Goal: Transaction & Acquisition: Subscribe to service/newsletter

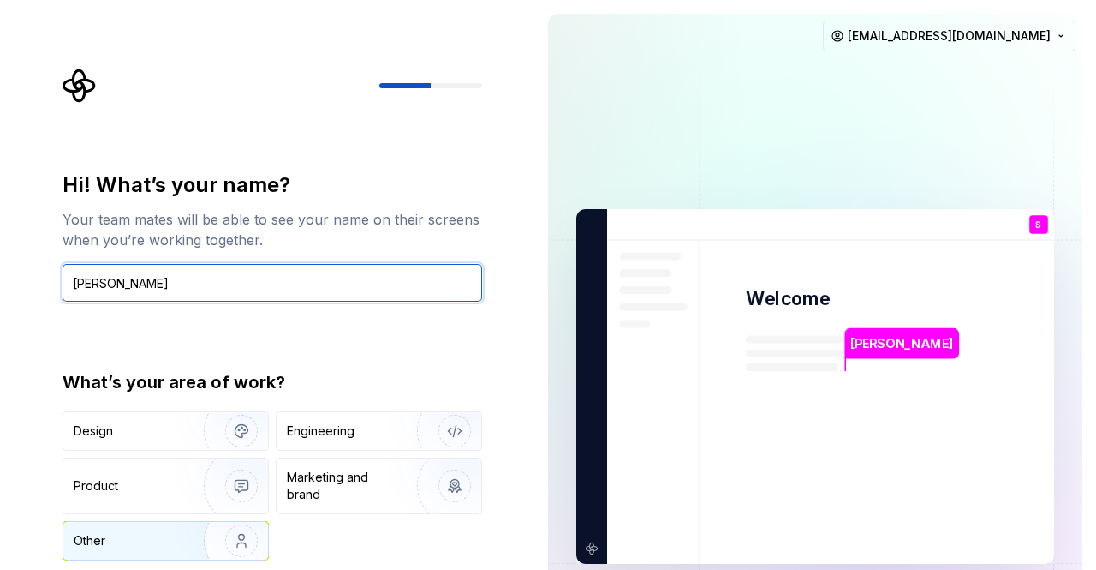
type input "[PERSON_NAME]"
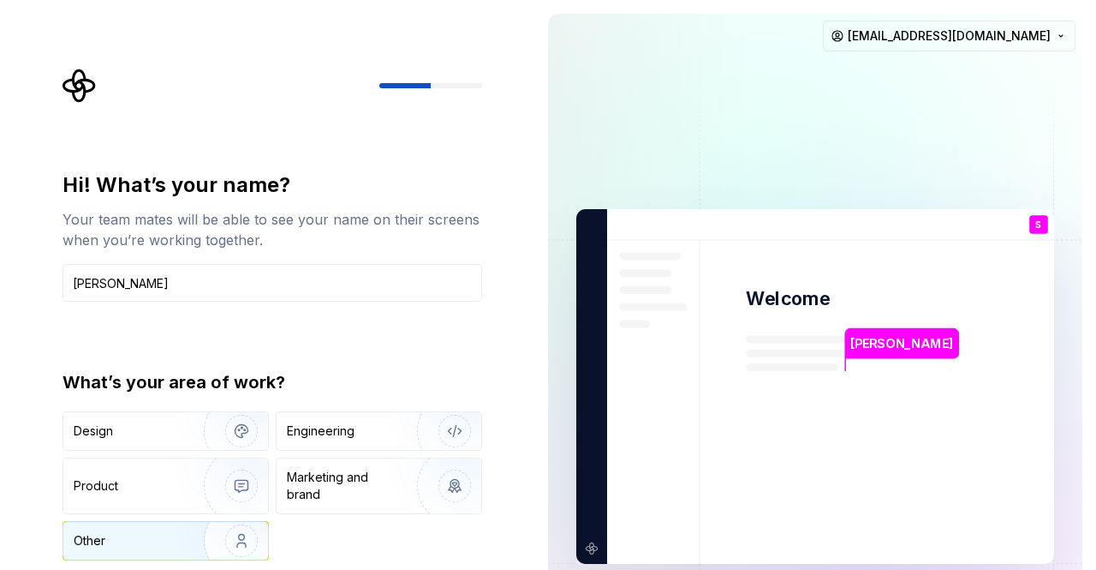
click at [170, 538] on div "Other" at bounding box center [124, 540] width 100 height 17
click at [369, 341] on div "Hi! What’s your name? Your team mates will be able to see your name on their sc…" at bounding box center [273, 365] width 420 height 389
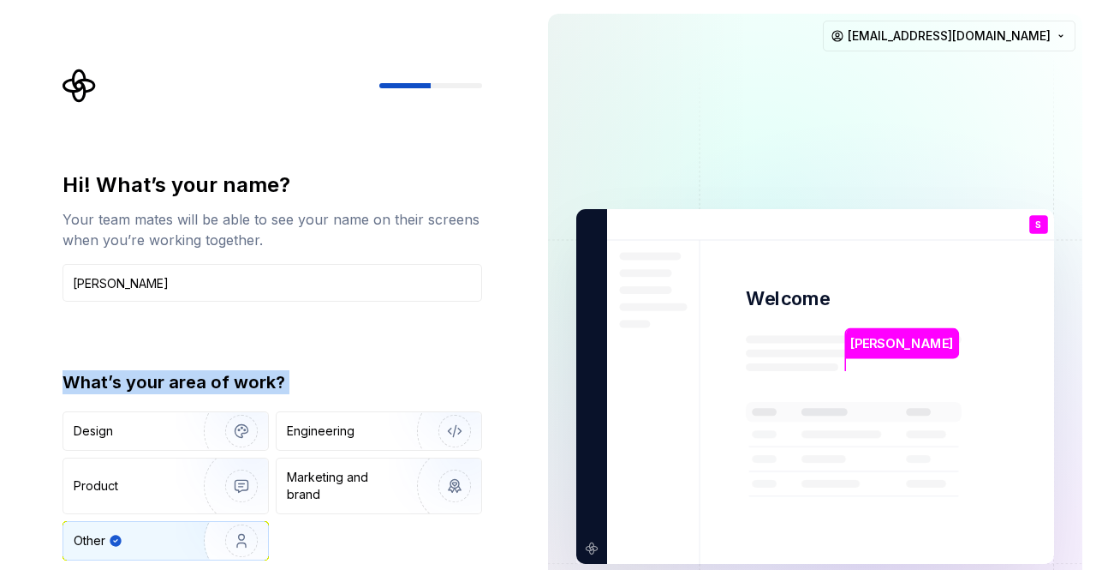
click at [369, 341] on div "Hi! What’s your name? Your team mates will be able to see your name on their sc…" at bounding box center [273, 365] width 420 height 389
click at [378, 346] on div "Hi! What’s your name? Your team mates will be able to see your name on their sc…" at bounding box center [273, 365] width 420 height 389
click at [378, 537] on div "Design Engineering Product Marketing and brand Other" at bounding box center [273, 485] width 420 height 149
click at [379, 537] on div "Design Engineering Product Marketing and brand Other" at bounding box center [273, 485] width 420 height 149
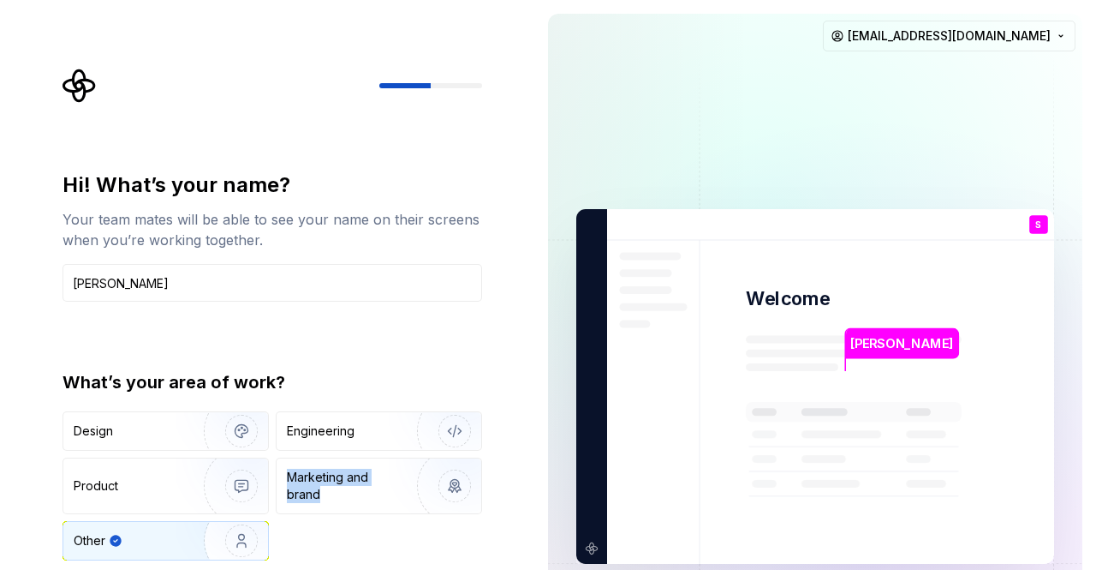
click at [379, 537] on div "Design Engineering Product Marketing and brand Other" at bounding box center [273, 485] width 420 height 149
click at [367, 432] on div "Engineering" at bounding box center [355, 430] width 136 height 17
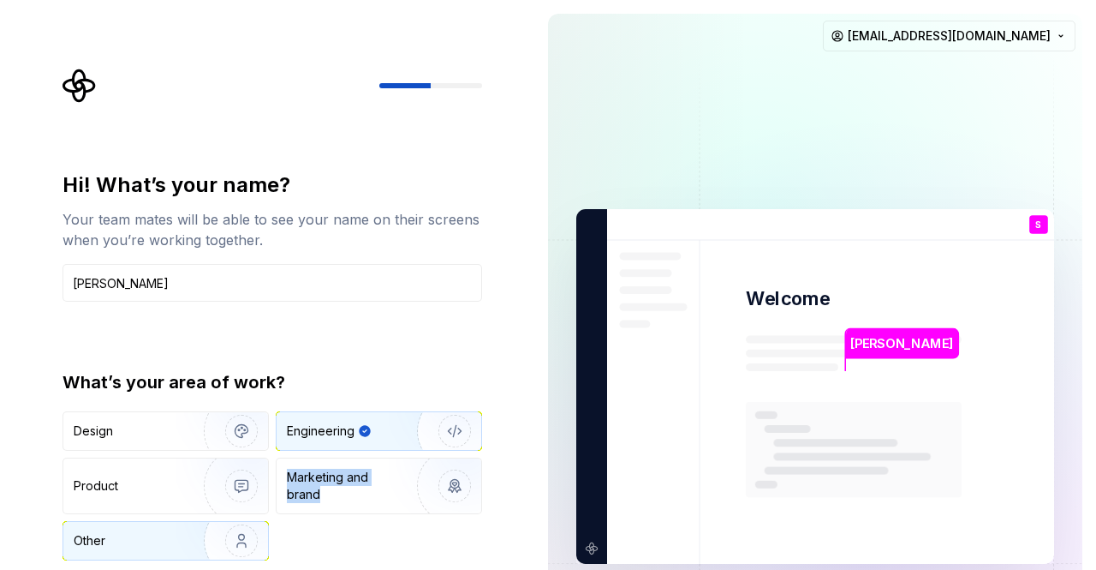
click at [211, 541] on img "button" at bounding box center [231, 540] width 110 height 115
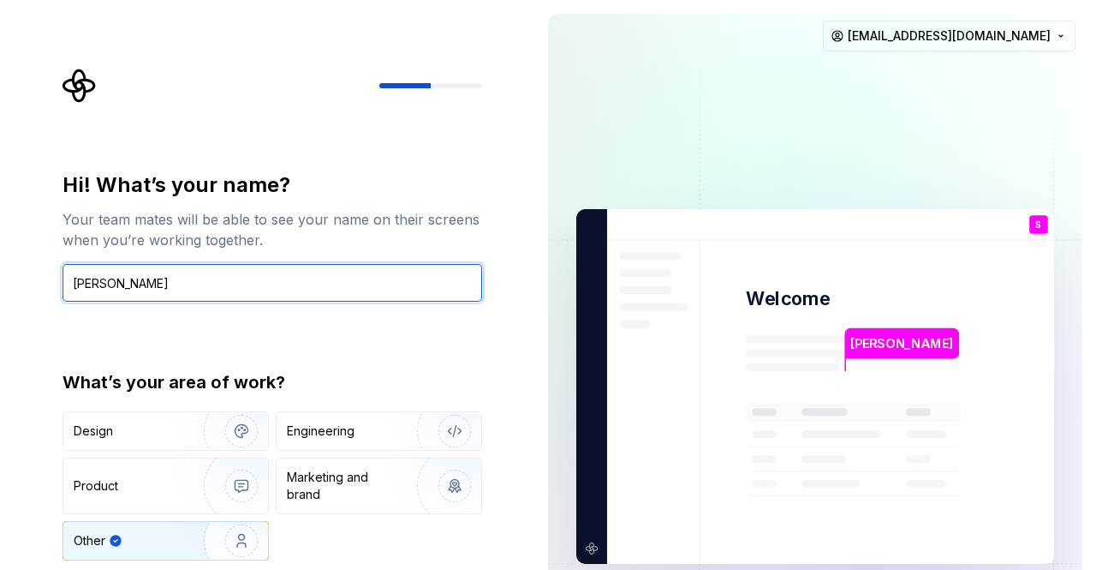
click at [274, 289] on input "[PERSON_NAME]" at bounding box center [273, 283] width 420 height 38
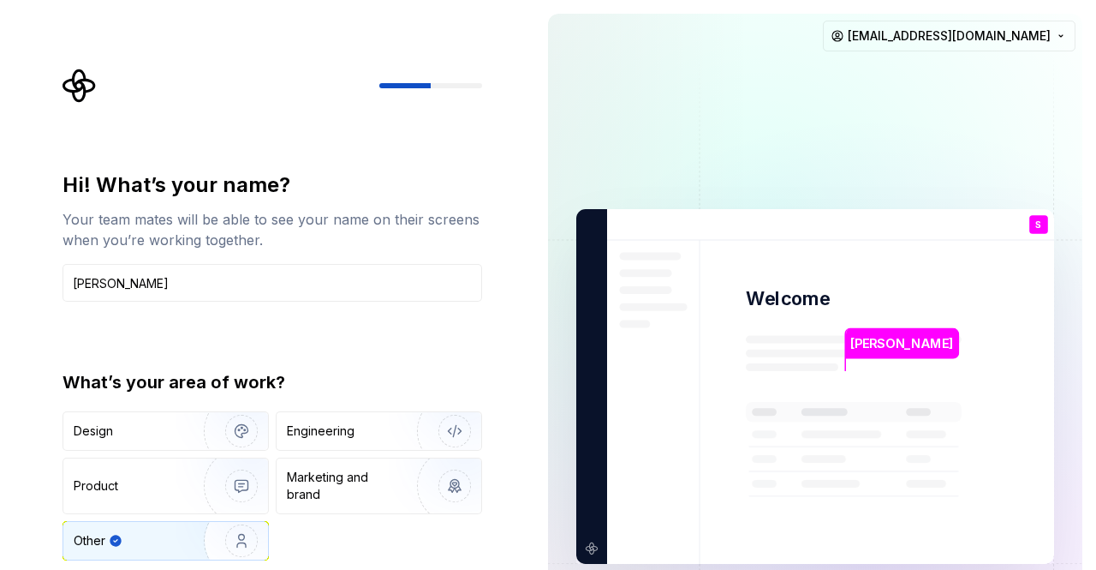
click at [894, 337] on p "[PERSON_NAME]" at bounding box center [902, 343] width 103 height 19
click at [896, 342] on p "[PERSON_NAME]" at bounding box center [902, 343] width 103 height 19
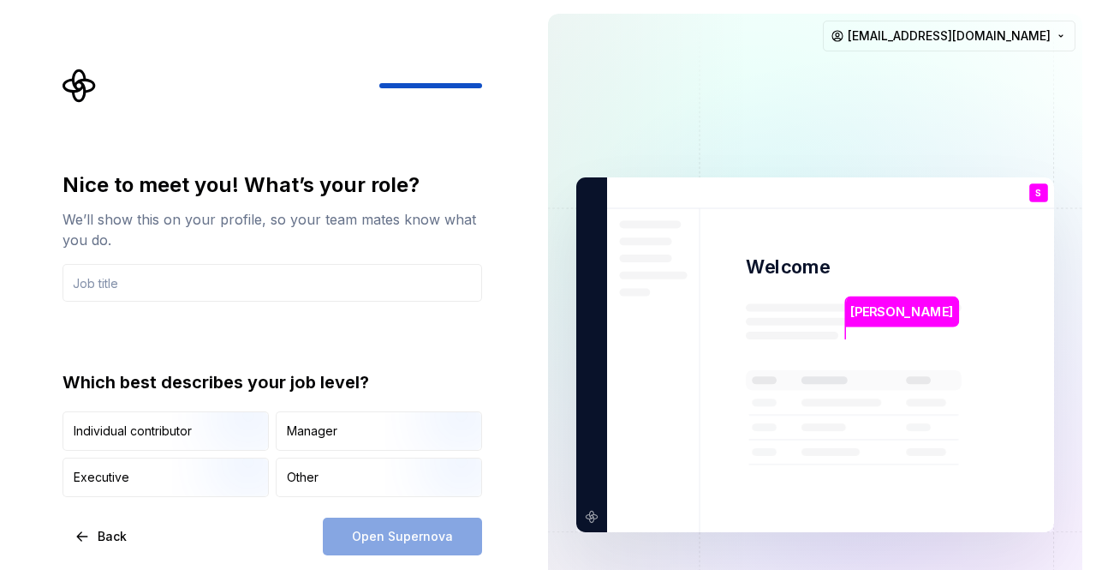
click at [272, 532] on div "Back Open Supernova" at bounding box center [273, 536] width 420 height 38
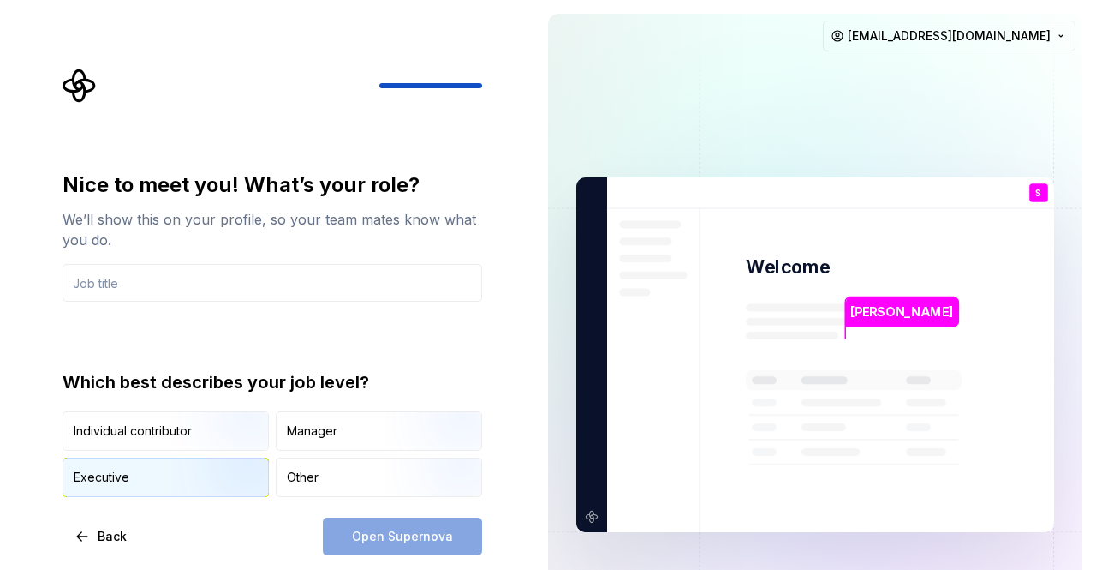
click at [194, 474] on img "button" at bounding box center [227, 498] width 110 height 115
click at [242, 519] on div "Back Open Supernova" at bounding box center [273, 536] width 420 height 38
click at [380, 531] on div "Open Supernova" at bounding box center [402, 536] width 159 height 38
click at [388, 533] on div "Open Supernova" at bounding box center [402, 536] width 159 height 38
click at [242, 321] on div "Nice to meet you! What’s your role? We’ll show this on your profile, so your te…" at bounding box center [273, 333] width 420 height 325
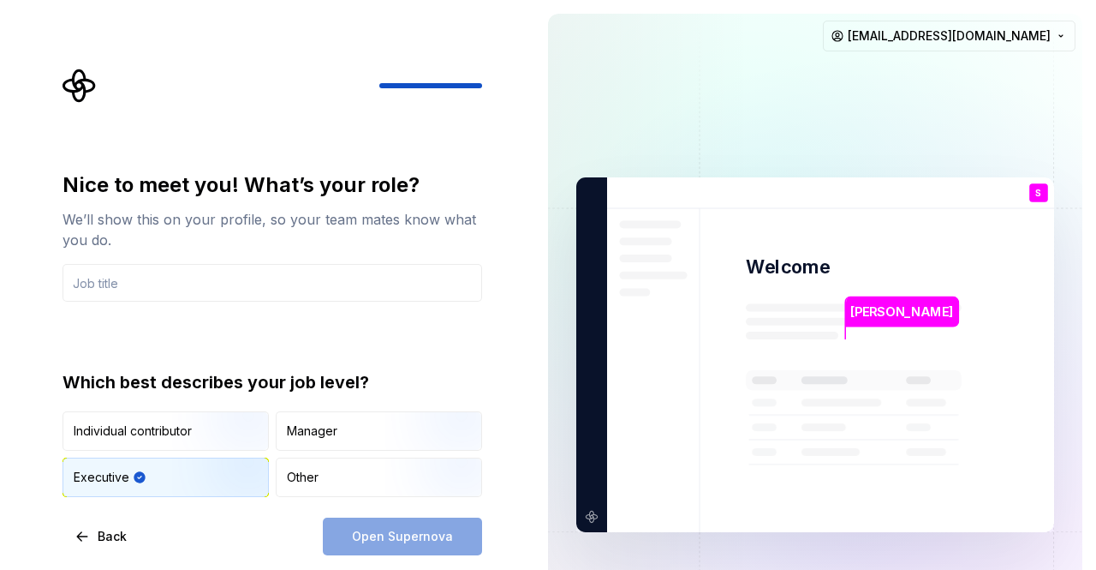
click at [141, 478] on icon "button" at bounding box center [139, 476] width 11 height 11
click at [140, 475] on icon "button" at bounding box center [140, 477] width 14 height 14
click at [140, 474] on icon "button" at bounding box center [139, 476] width 11 height 11
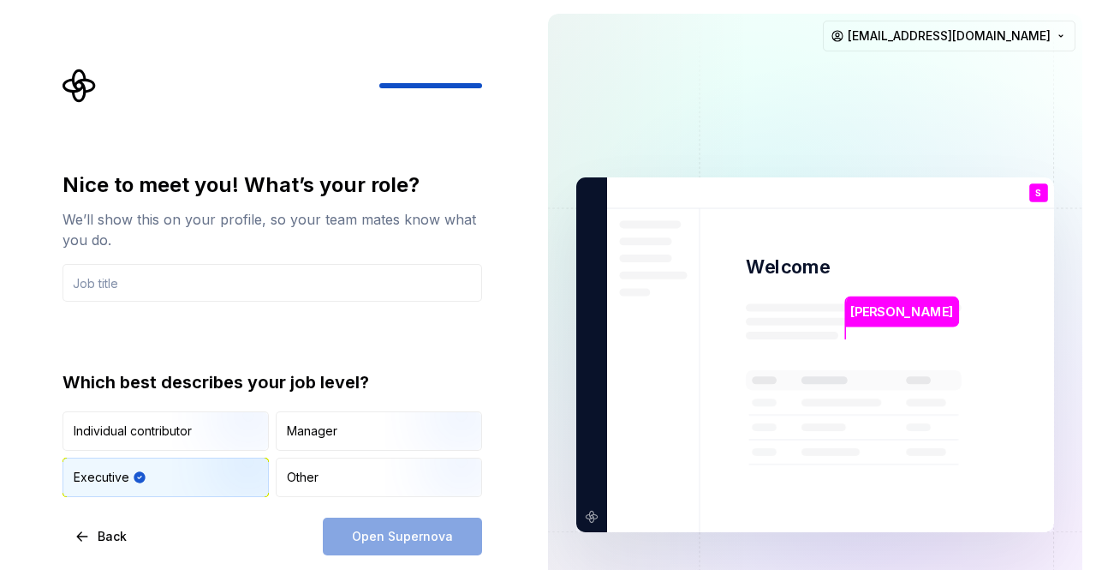
click at [140, 474] on icon "button" at bounding box center [139, 476] width 11 height 11
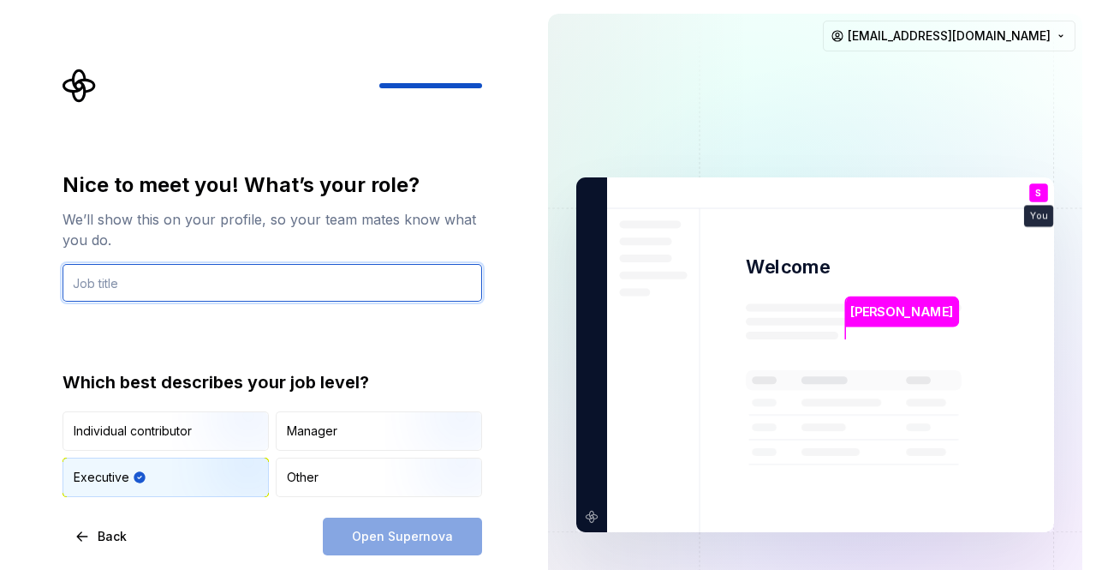
click at [152, 297] on input "text" at bounding box center [273, 283] width 420 height 38
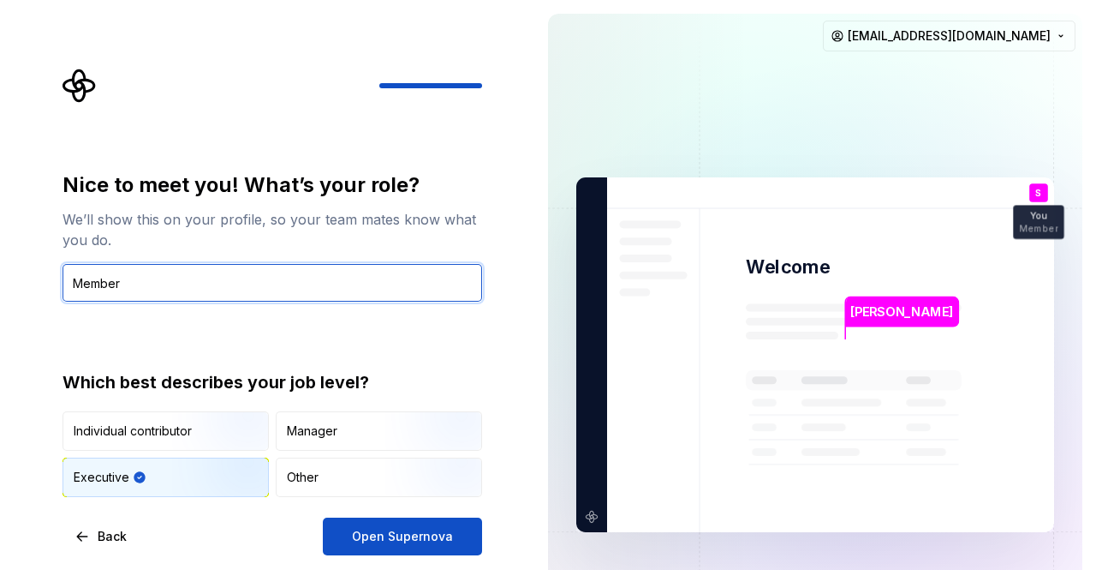
drag, startPoint x: 140, startPoint y: 287, endPoint x: 47, endPoint y: 275, distance: 93.3
click at [47, 275] on div "Nice to meet you! What’s your role? We’ll show this on your profile, so your te…" at bounding box center [267, 354] width 534 height 709
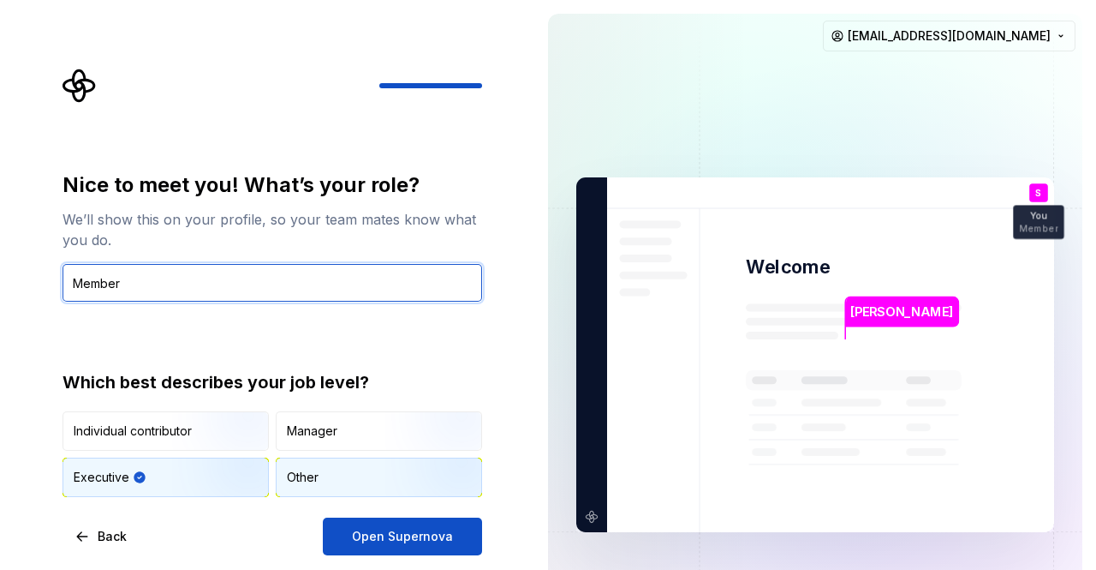
type input "Member"
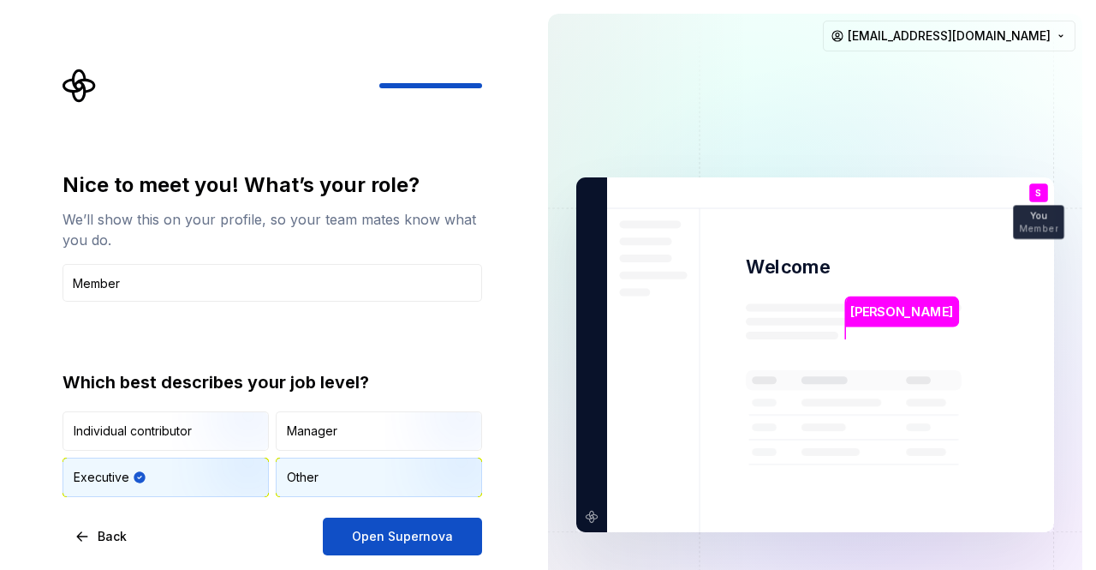
click at [293, 474] on div "Other" at bounding box center [303, 477] width 32 height 17
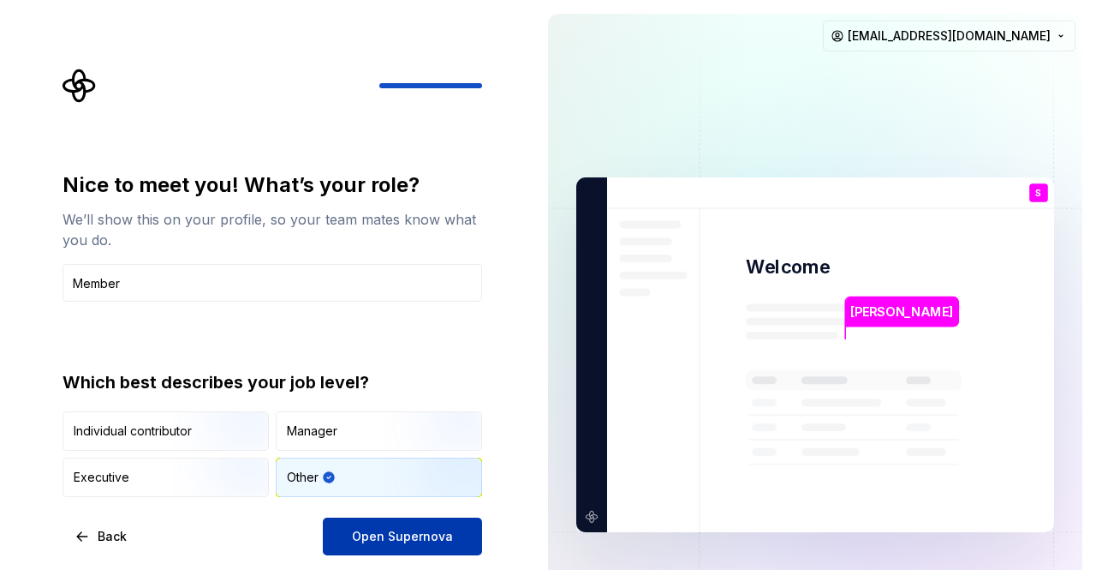
click at [404, 539] on span "Open Supernova" at bounding box center [402, 536] width 101 height 17
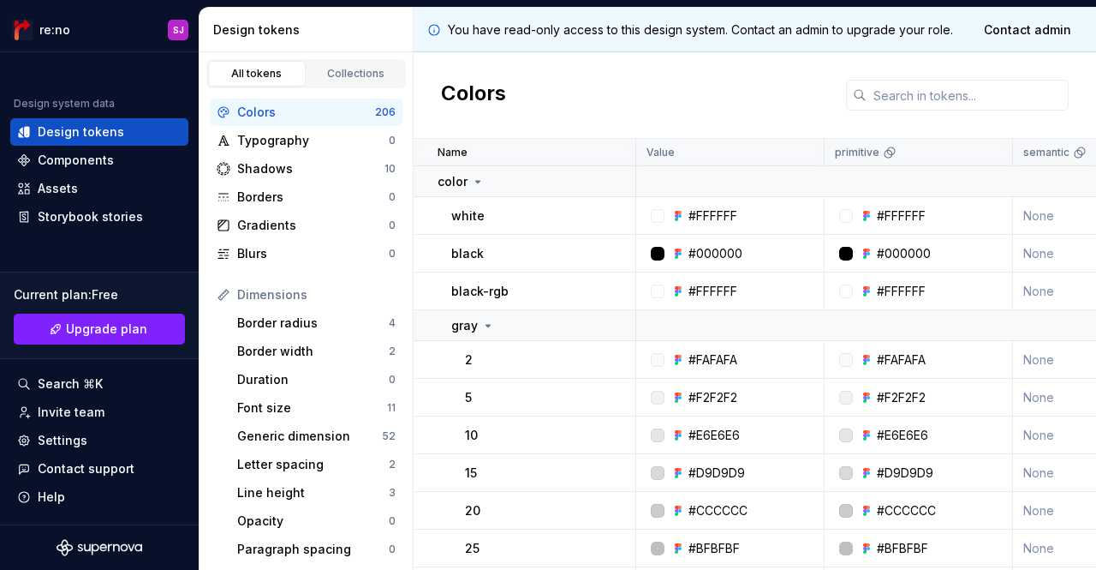
click at [858, 17] on div "You have read-only access to this design system. Contact an admin to upgrade yo…" at bounding box center [755, 30] width 683 height 45
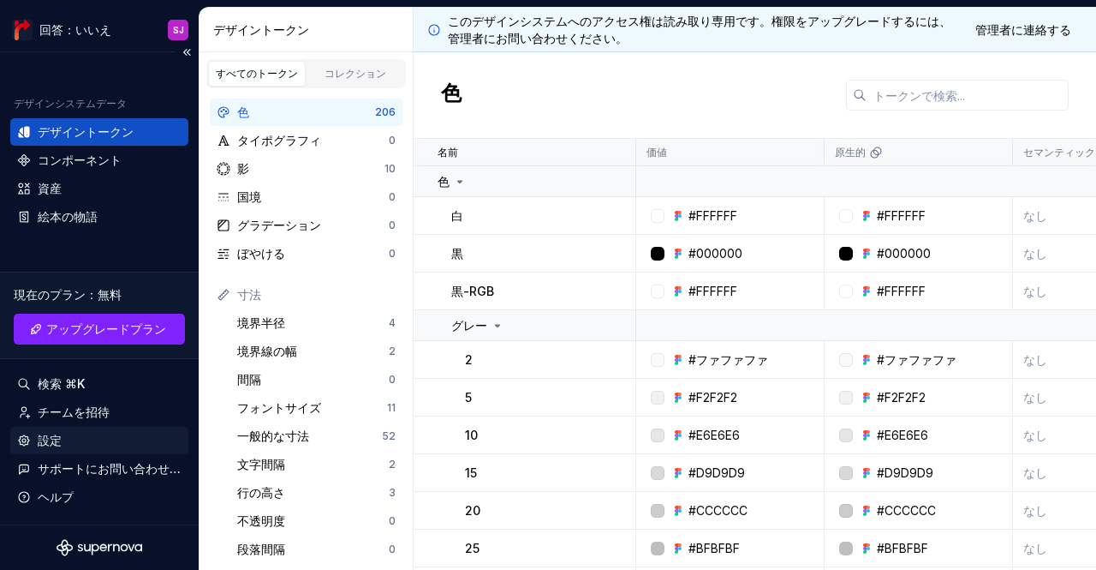
click at [64, 438] on div "設定" at bounding box center [99, 440] width 164 height 17
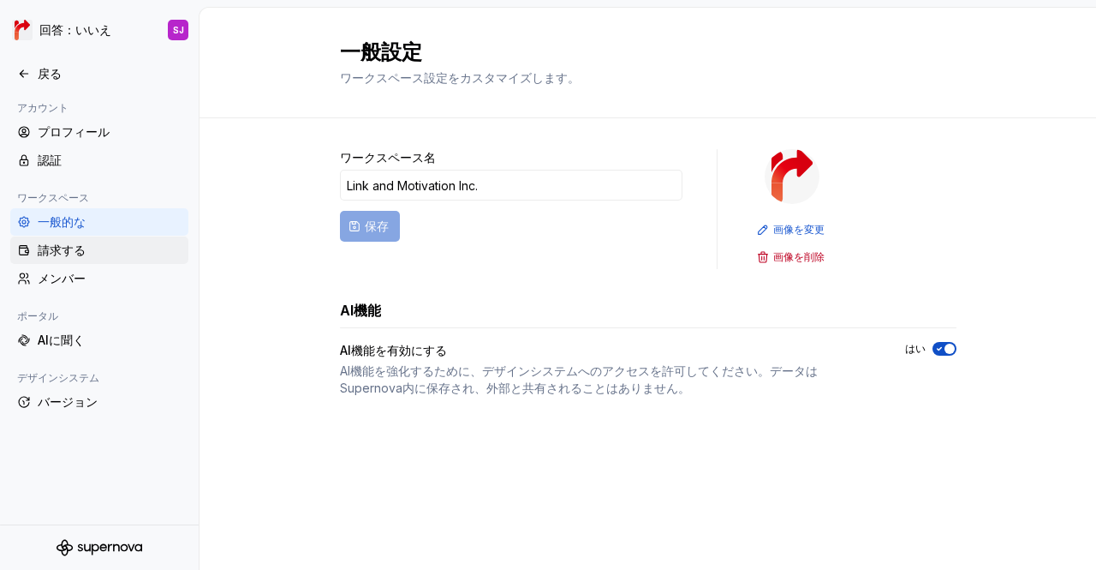
click at [67, 248] on font "請求する" at bounding box center [62, 249] width 48 height 15
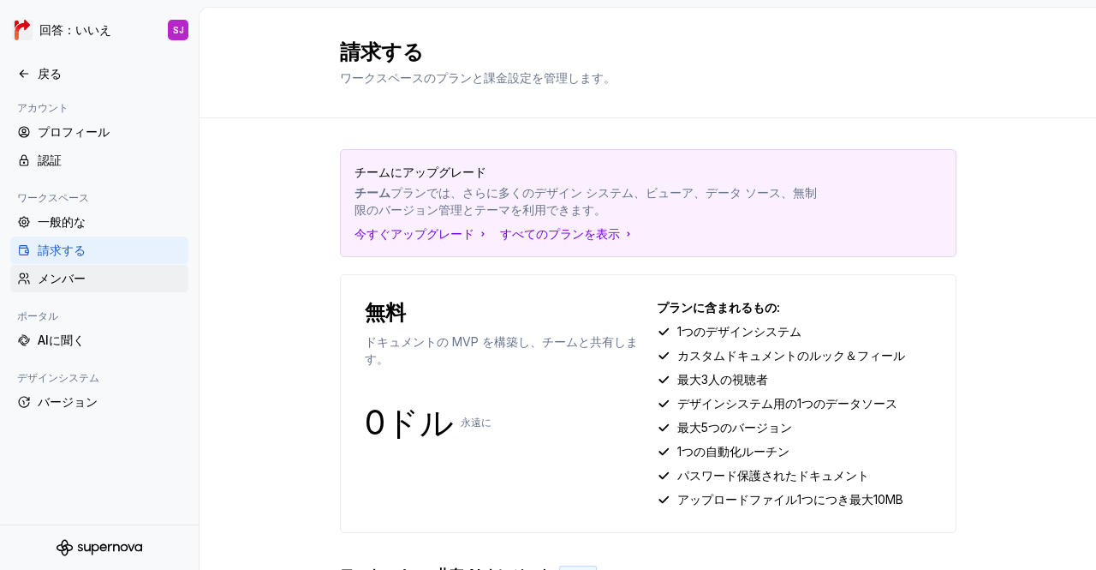
click at [74, 273] on font "メンバー" at bounding box center [62, 278] width 48 height 15
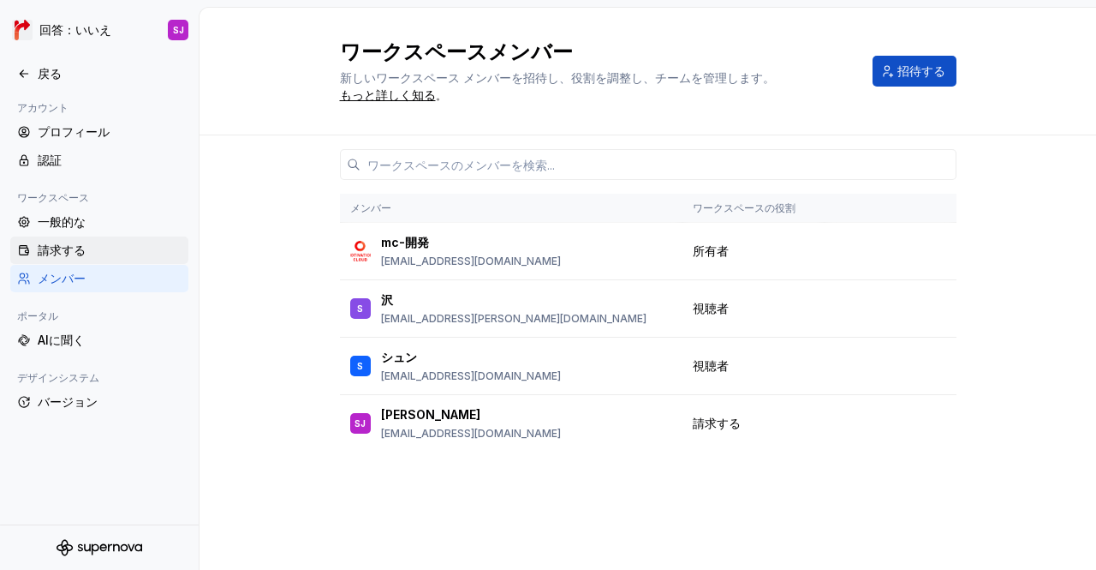
click at [84, 247] on font "請求する" at bounding box center [62, 249] width 48 height 15
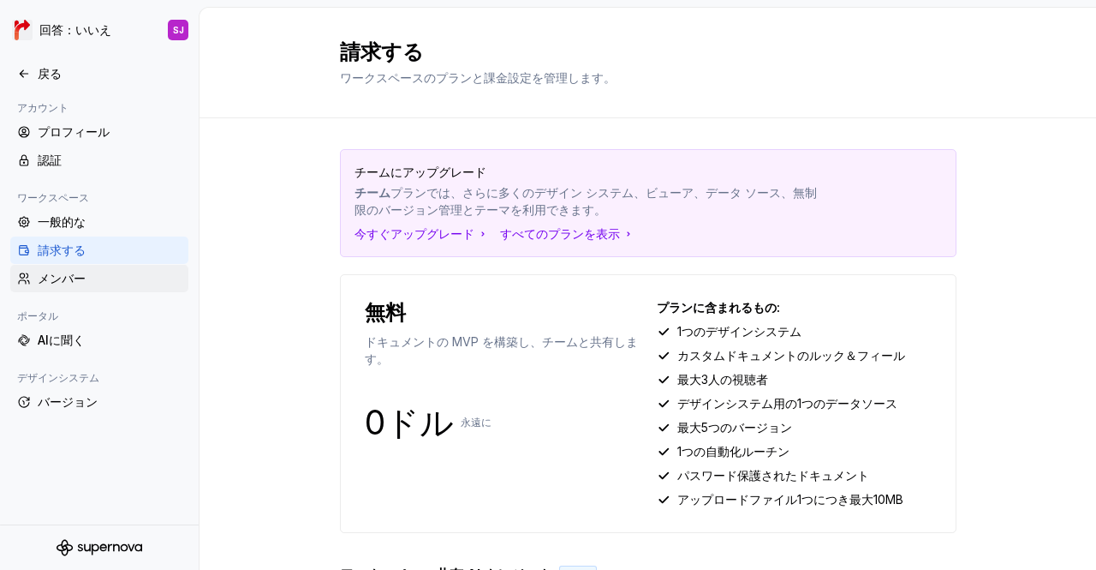
click at [74, 278] on font "メンバー" at bounding box center [62, 278] width 48 height 15
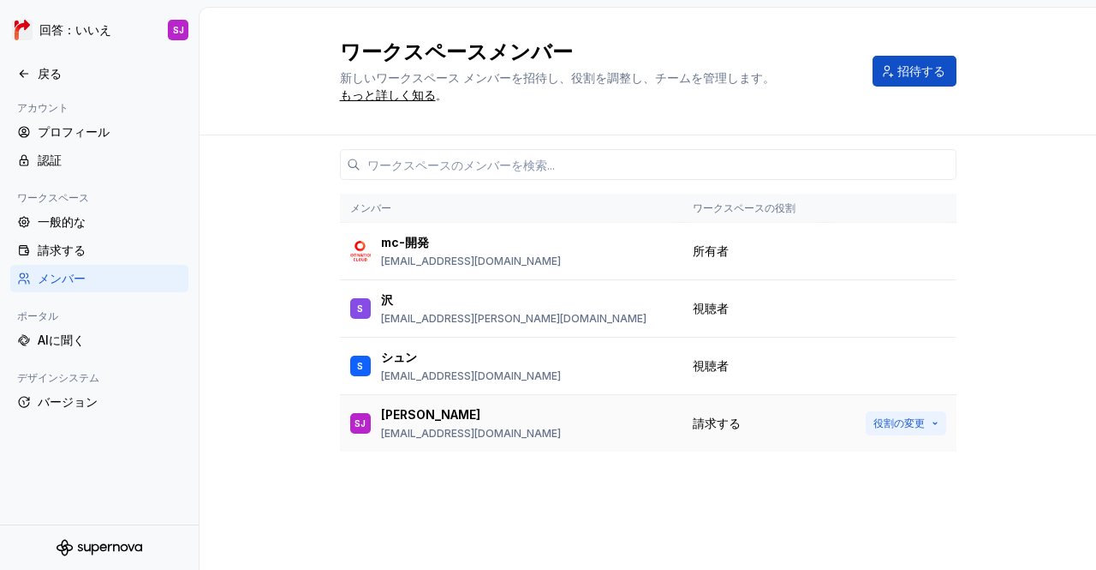
click at [937, 427] on button "役割の変更" at bounding box center [906, 423] width 81 height 24
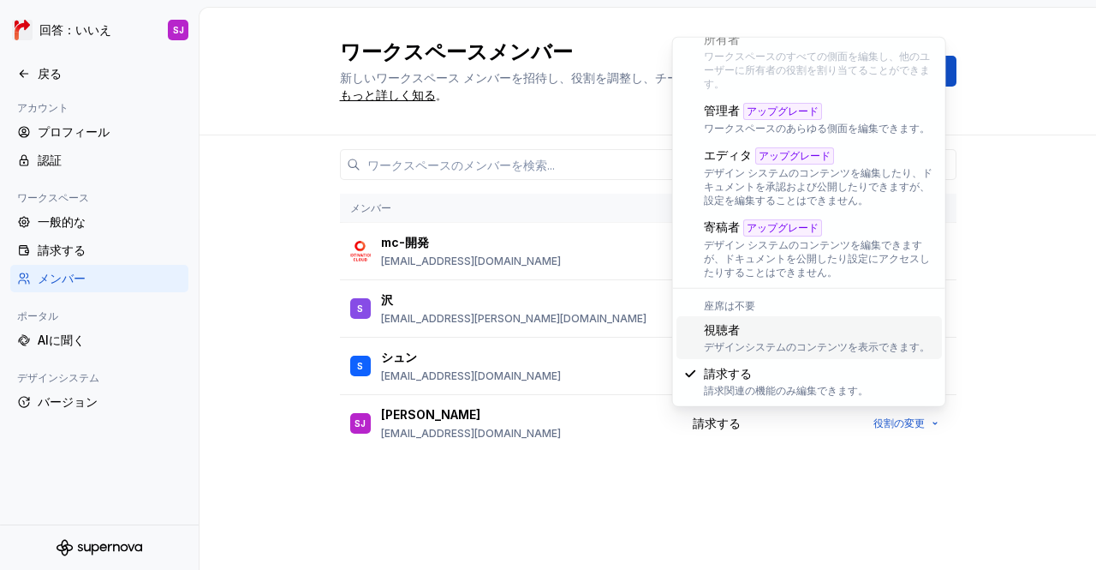
scroll to position [65, 0]
click at [105, 248] on div "請求する" at bounding box center [110, 250] width 144 height 17
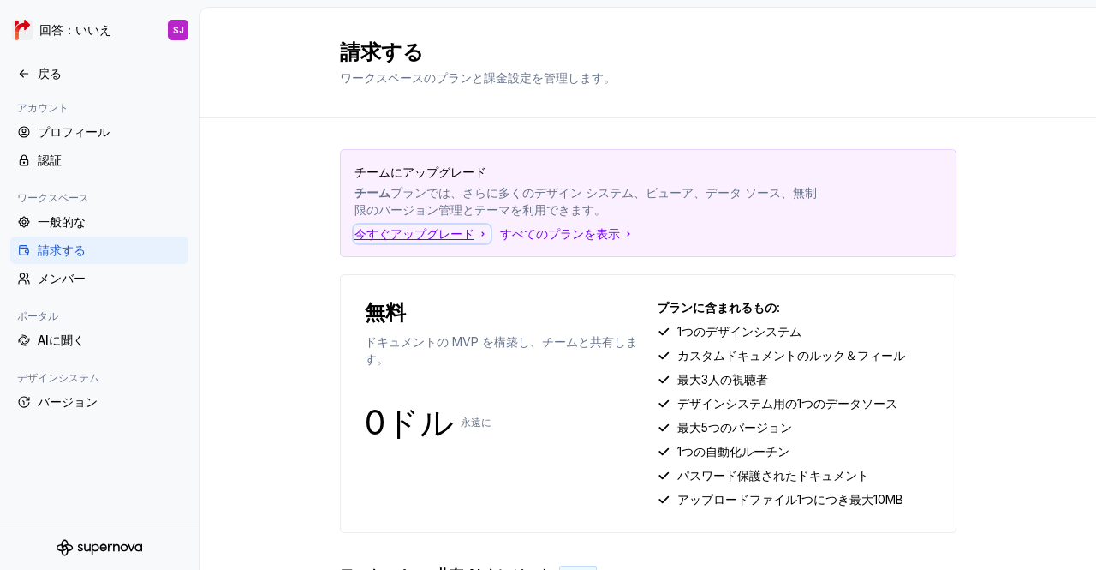
click at [382, 230] on font "今すぐアップグレード" at bounding box center [415, 233] width 120 height 15
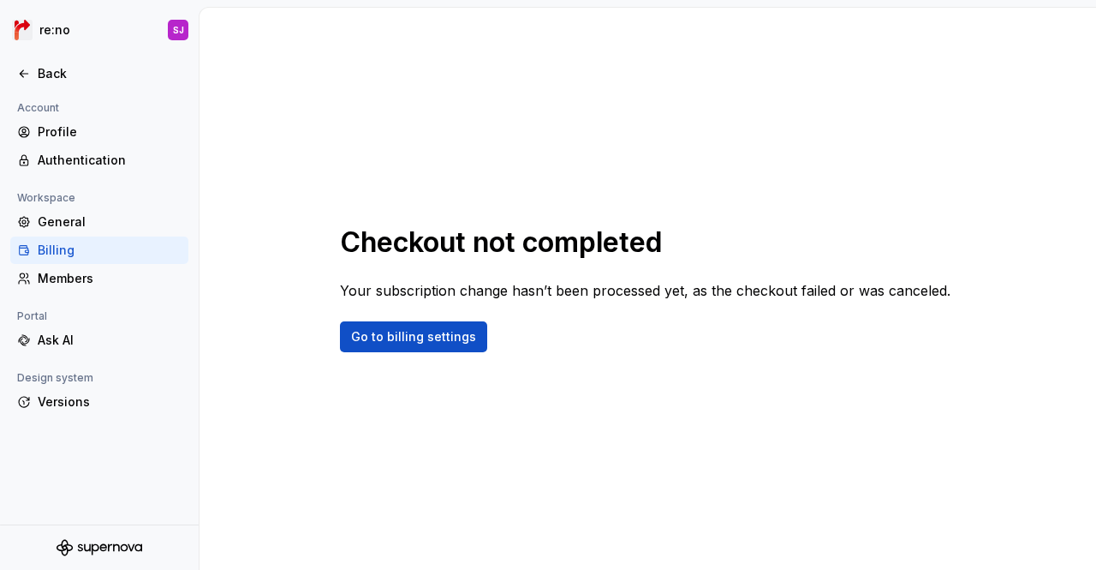
click at [78, 251] on div "Billing" at bounding box center [110, 250] width 144 height 17
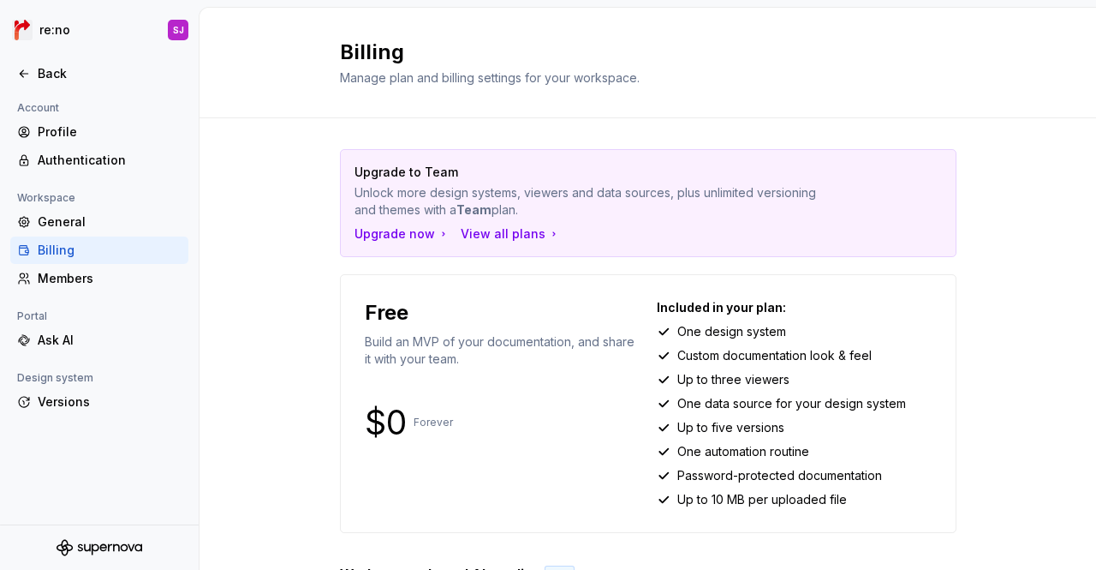
click at [65, 244] on div "Billing" at bounding box center [110, 250] width 144 height 17
click at [482, 234] on div "View all plans" at bounding box center [511, 233] width 100 height 17
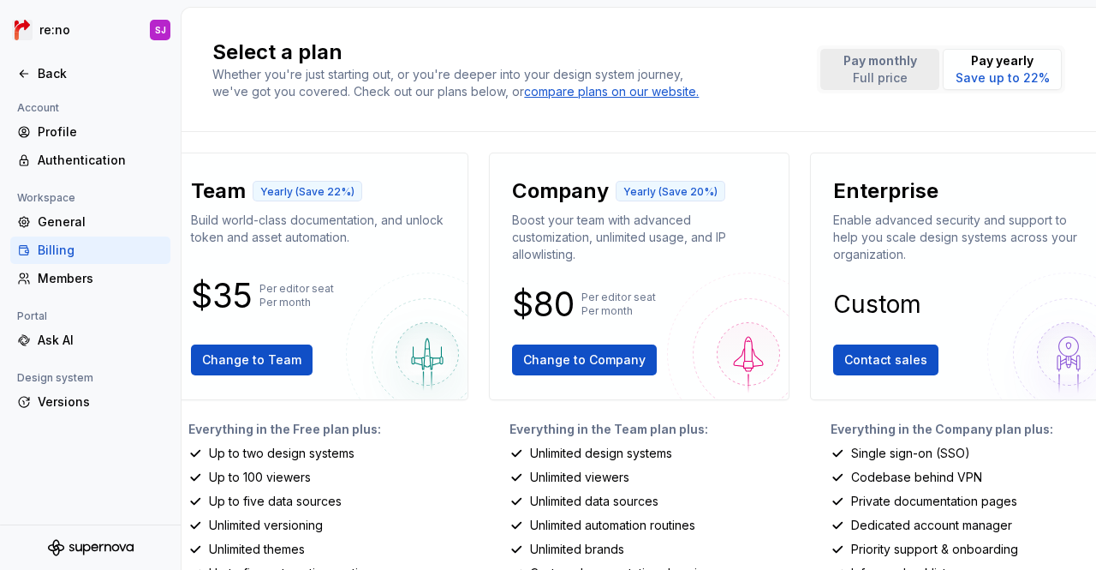
click at [872, 73] on p "Full price" at bounding box center [881, 77] width 74 height 17
click at [872, 71] on p "Full price" at bounding box center [881, 77] width 74 height 17
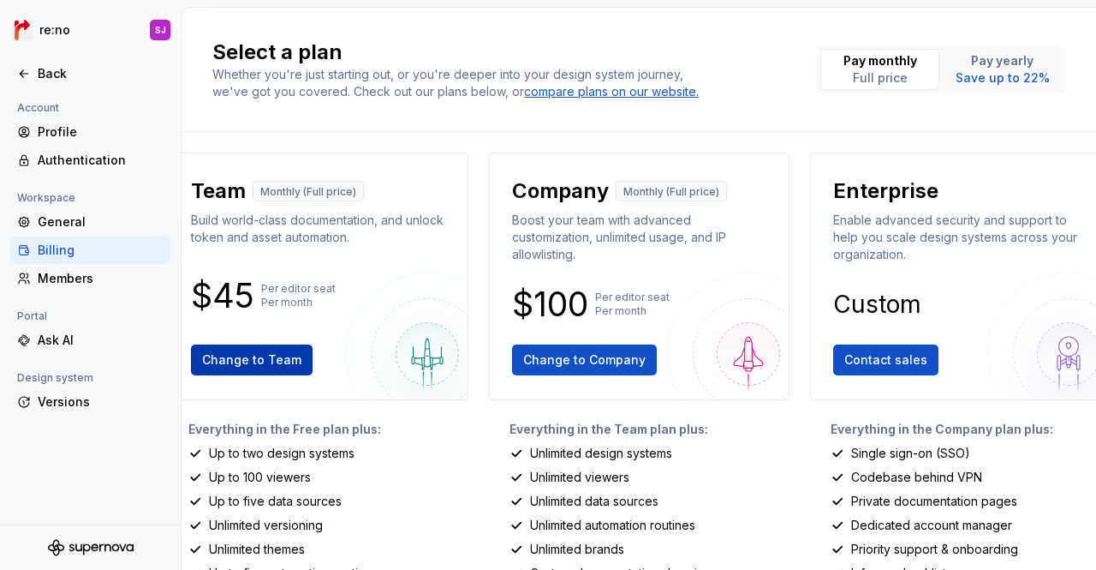
click at [229, 360] on span "Change to Team" at bounding box center [251, 359] width 99 height 17
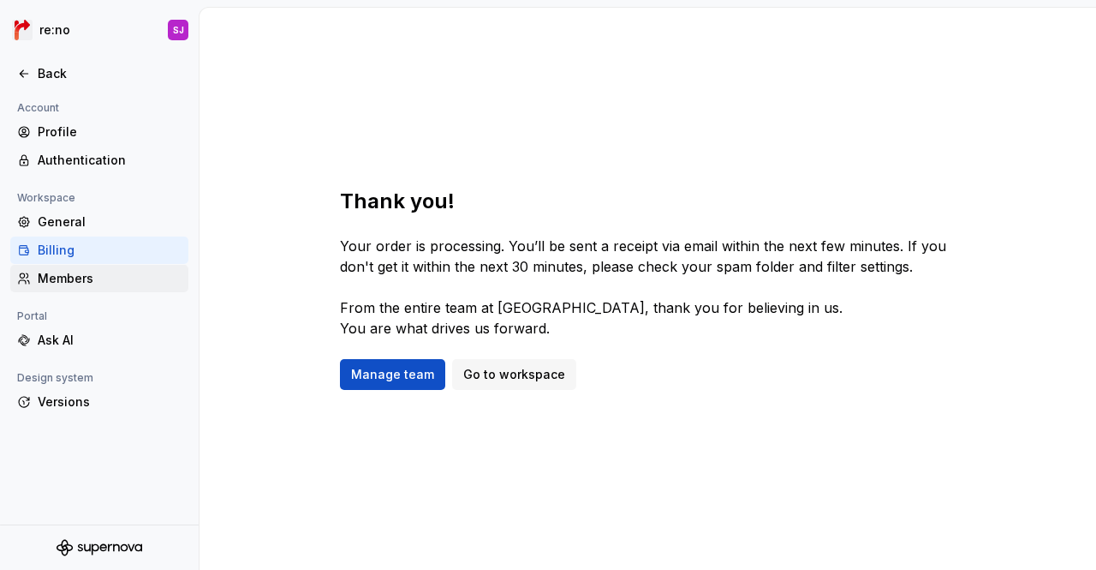
click at [91, 282] on div "Members" at bounding box center [110, 278] width 144 height 17
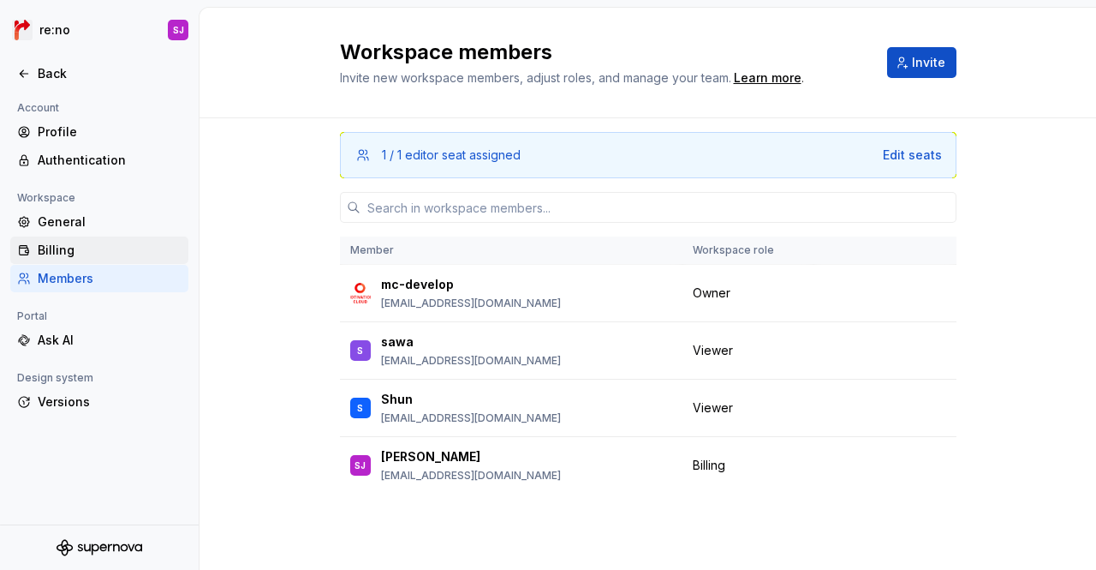
click at [87, 254] on div "Billing" at bounding box center [110, 250] width 144 height 17
